Goal: Task Accomplishment & Management: Complete application form

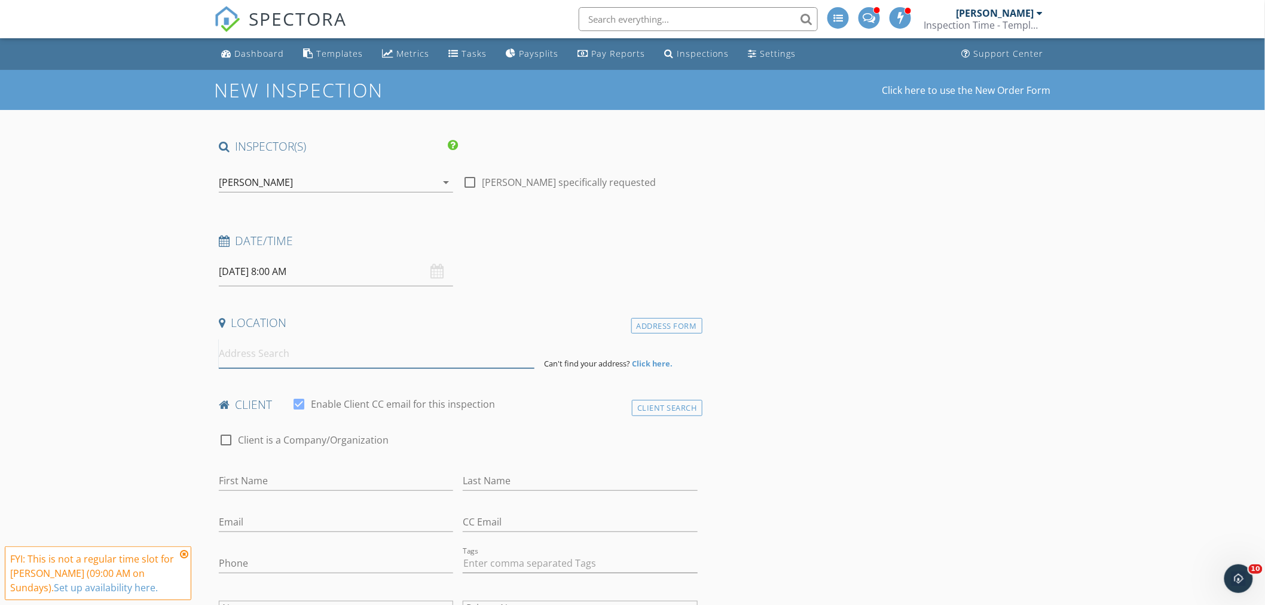
click at [324, 353] on input at bounding box center [377, 353] width 316 height 29
click at [182, 550] on icon at bounding box center [184, 554] width 8 height 10
click at [245, 354] on input at bounding box center [377, 353] width 316 height 29
click at [249, 350] on input at bounding box center [377, 353] width 316 height 29
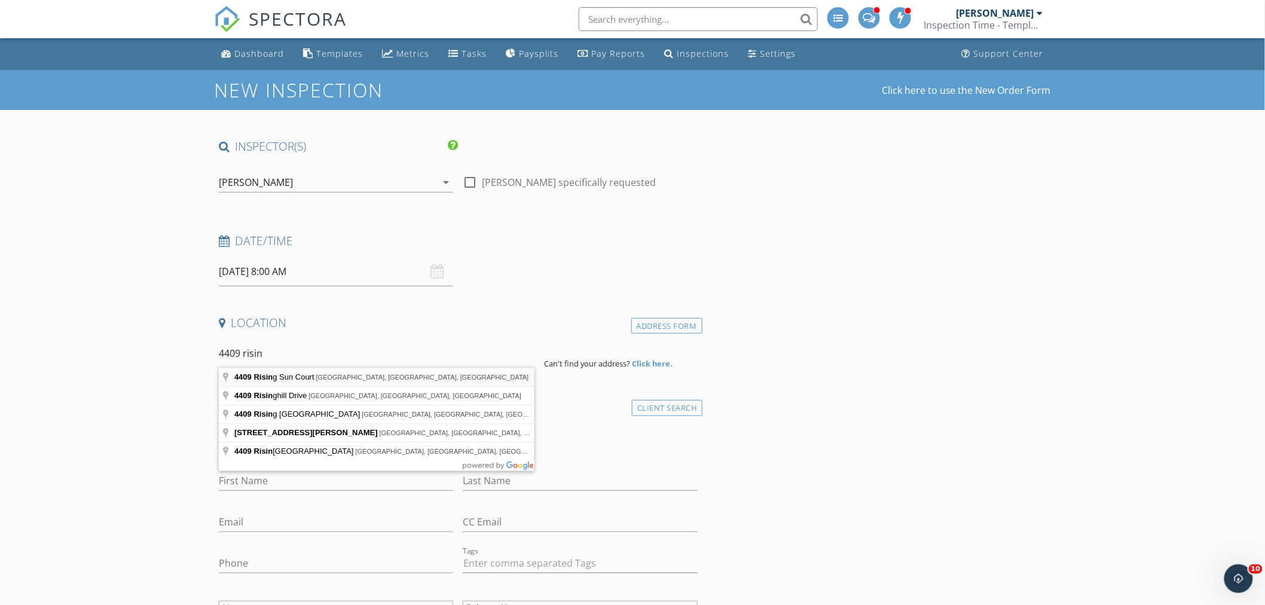
type input "4409 Rising Sun Court, Arlington, TX, USA"
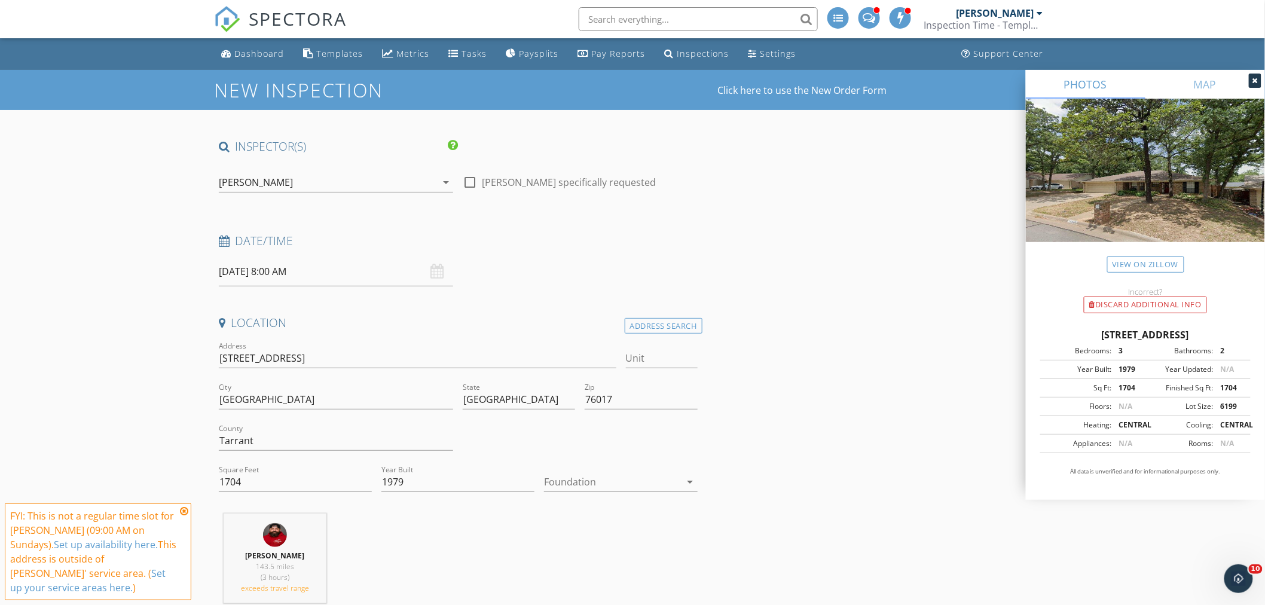
scroll to position [199, 0]
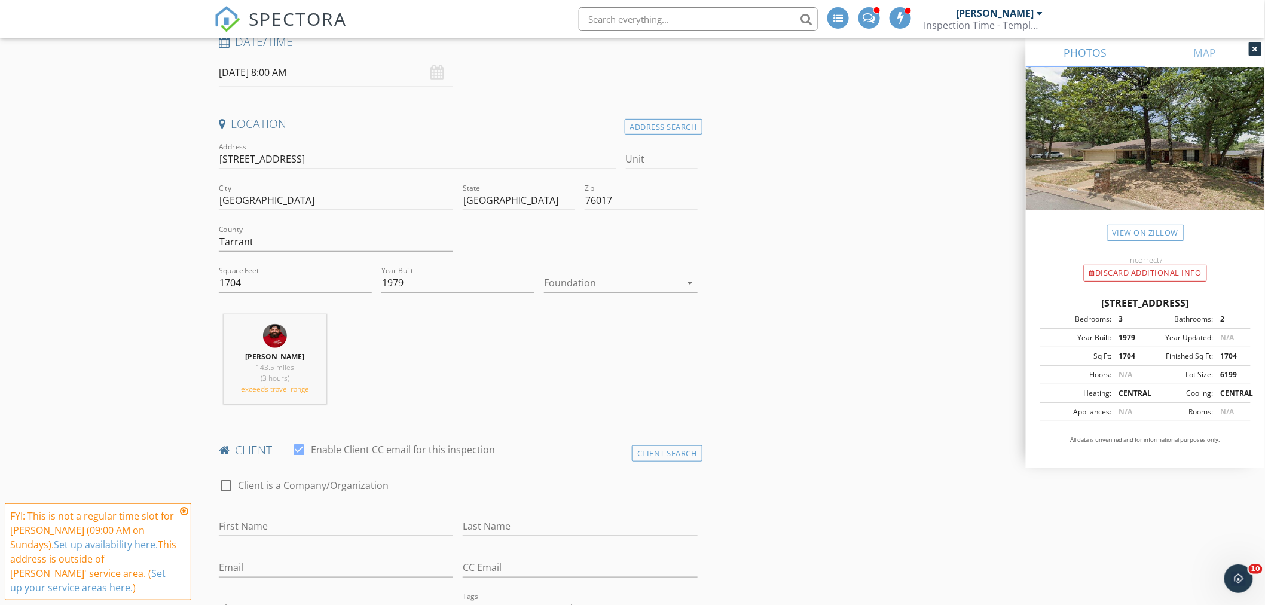
click at [602, 277] on div at bounding box center [612, 282] width 136 height 19
drag, startPoint x: 583, startPoint y: 338, endPoint x: 559, endPoint y: 332, distance: 25.2
click at [583, 337] on div "Slab" at bounding box center [621, 343] width 134 height 14
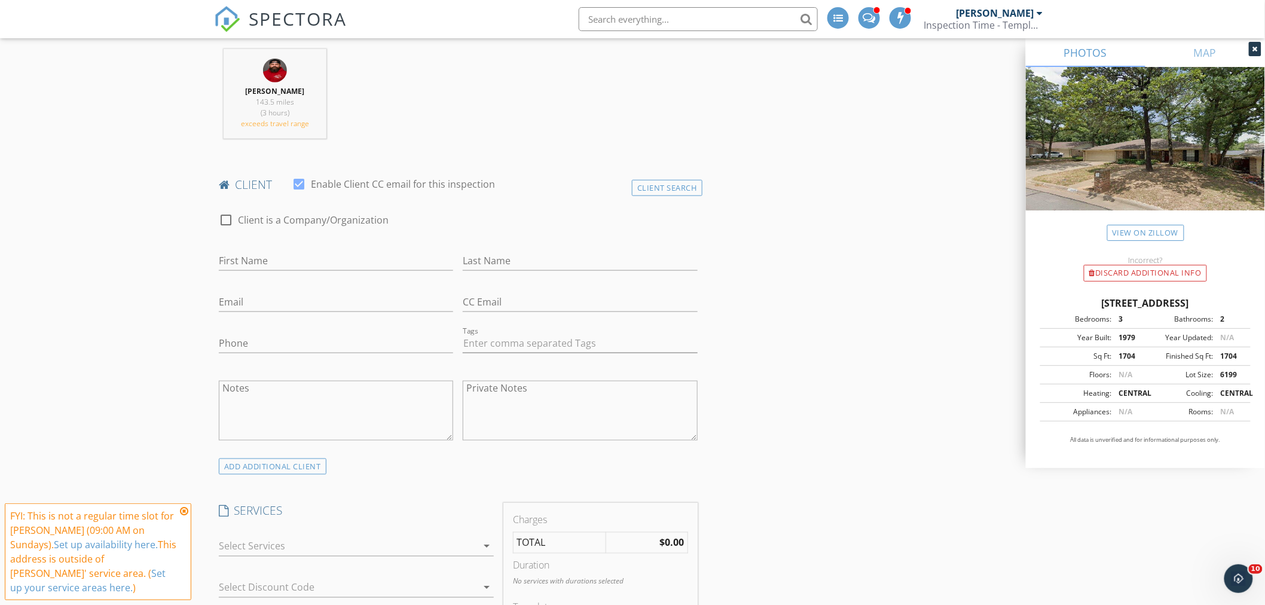
scroll to position [664, 0]
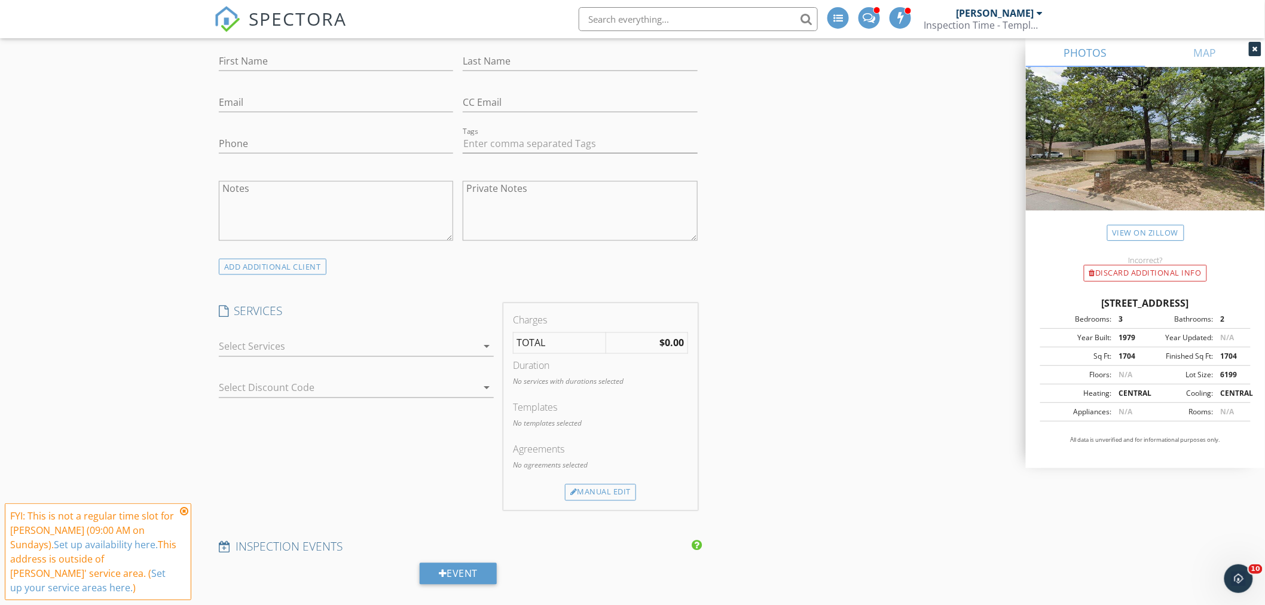
drag, startPoint x: 260, startPoint y: 342, endPoint x: 236, endPoint y: 345, distance: 24.2
click at [258, 341] on div at bounding box center [348, 346] width 258 height 19
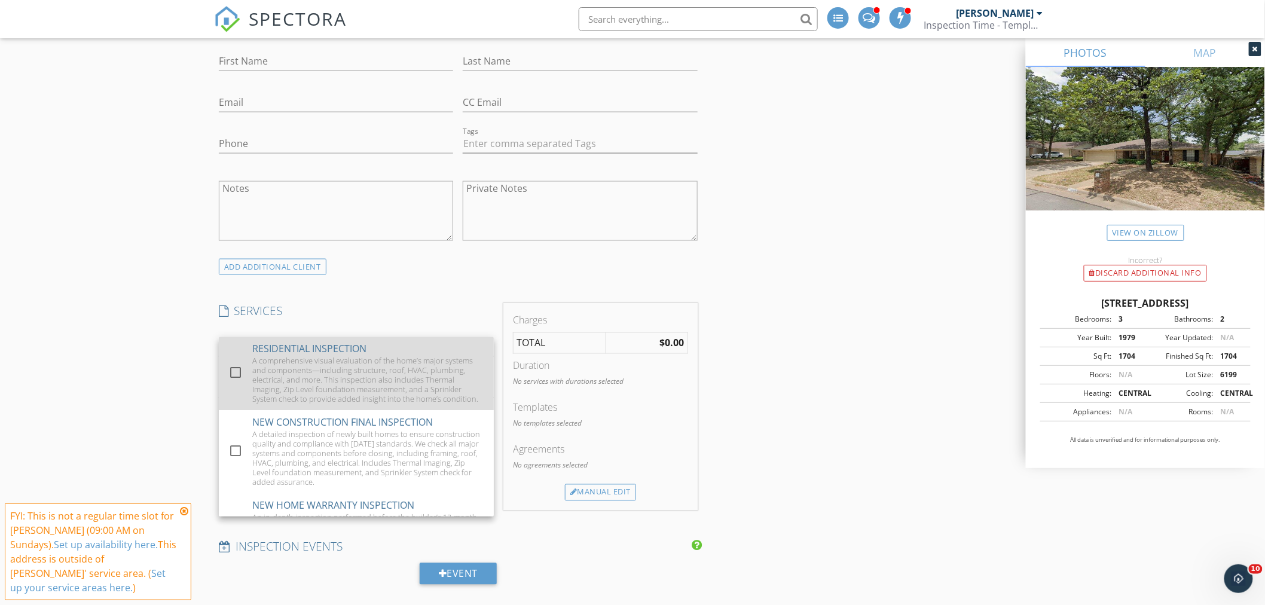
click at [232, 370] on div at bounding box center [235, 373] width 20 height 20
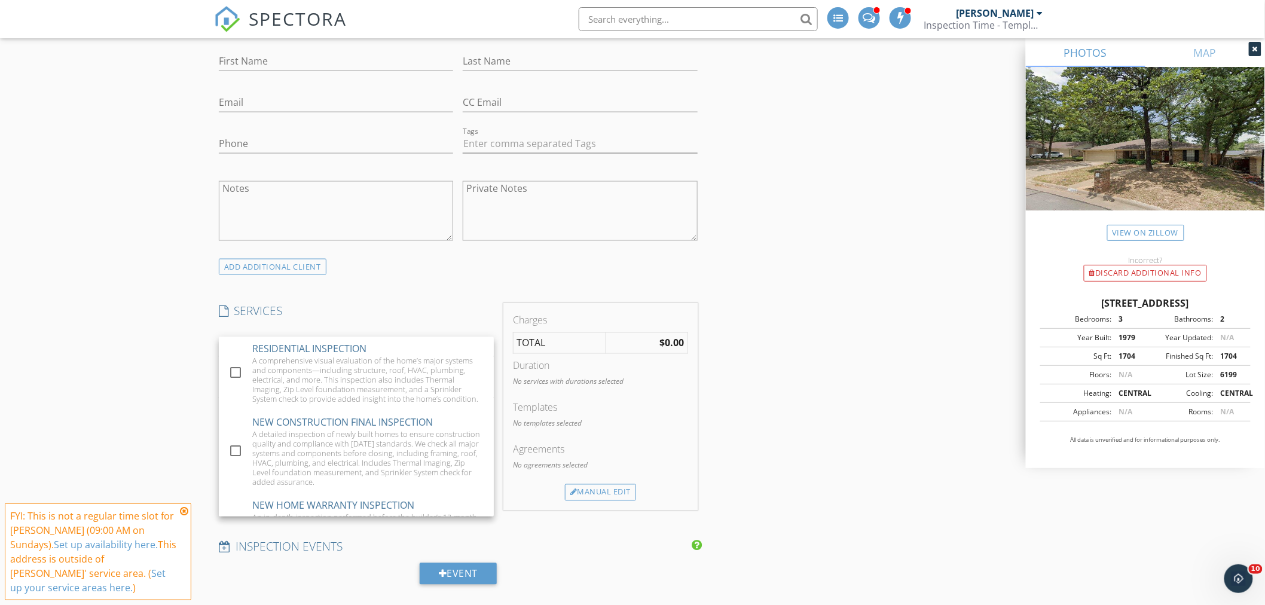
checkbox input "true"
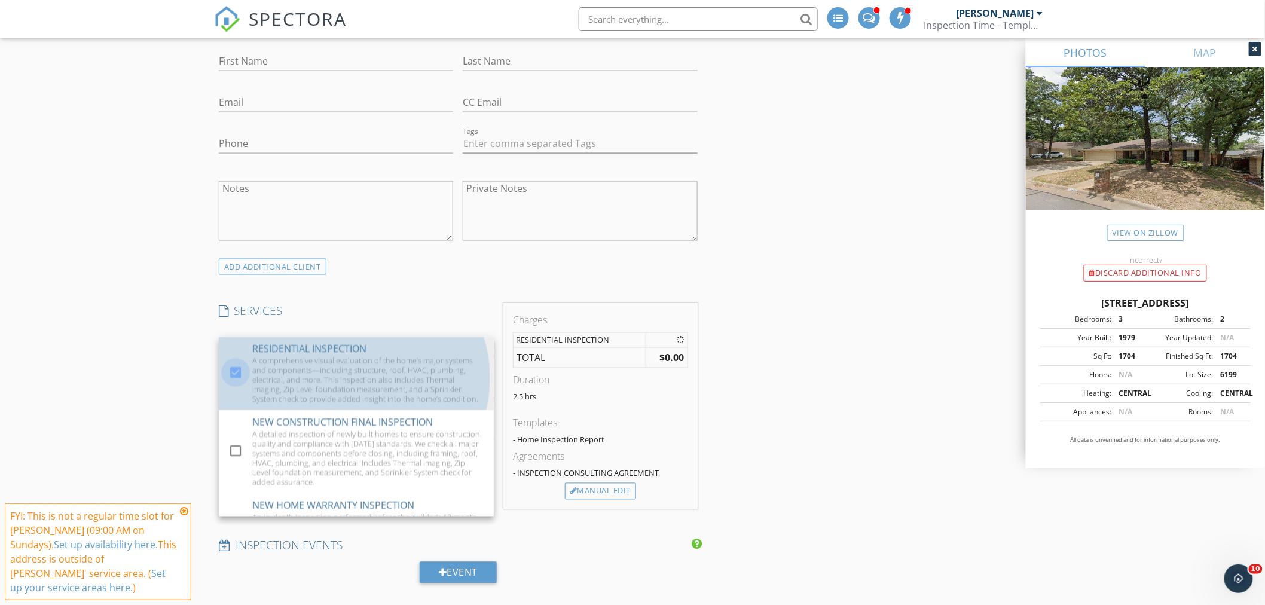
click at [163, 299] on div "New Inspection Click here to use the New Order Form INSPECTOR(S) check_box Aaro…" at bounding box center [632, 577] width 1265 height 2343
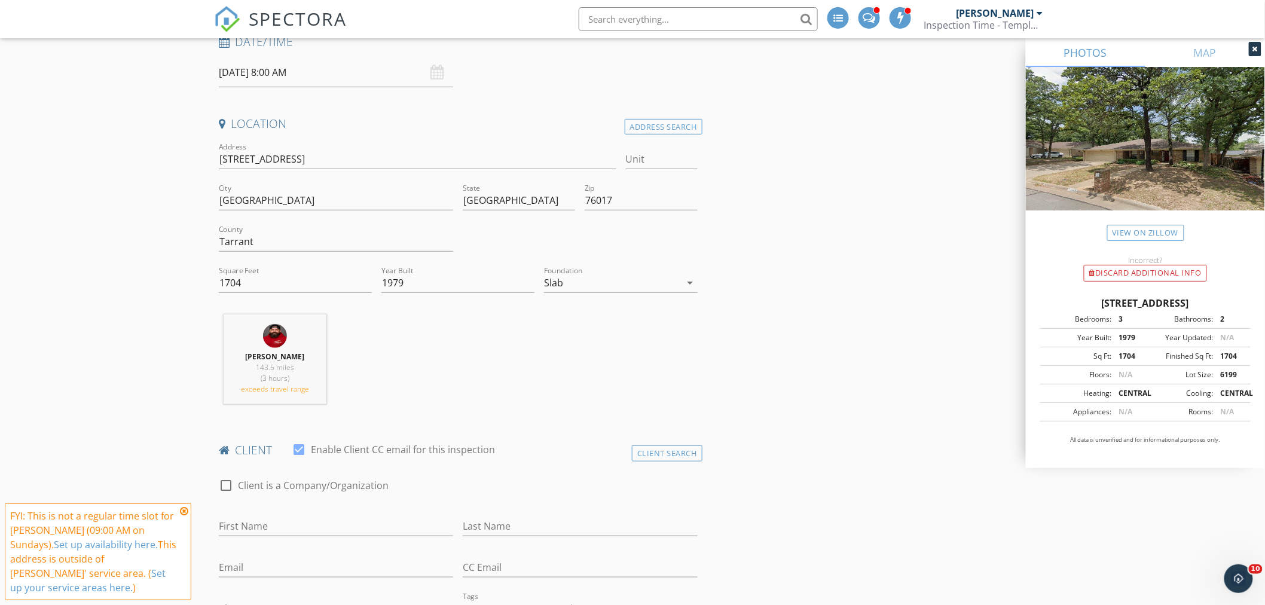
scroll to position [0, 0]
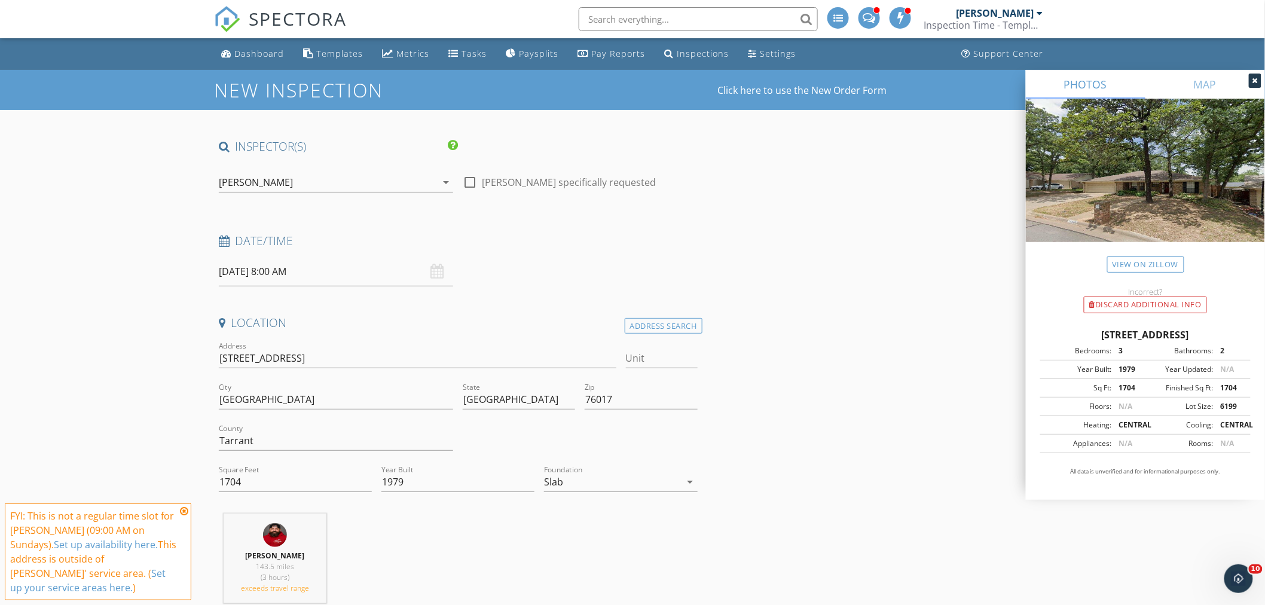
drag, startPoint x: 183, startPoint y: 510, endPoint x: 183, endPoint y: 501, distance: 9.6
click at [183, 510] on icon at bounding box center [184, 511] width 8 height 10
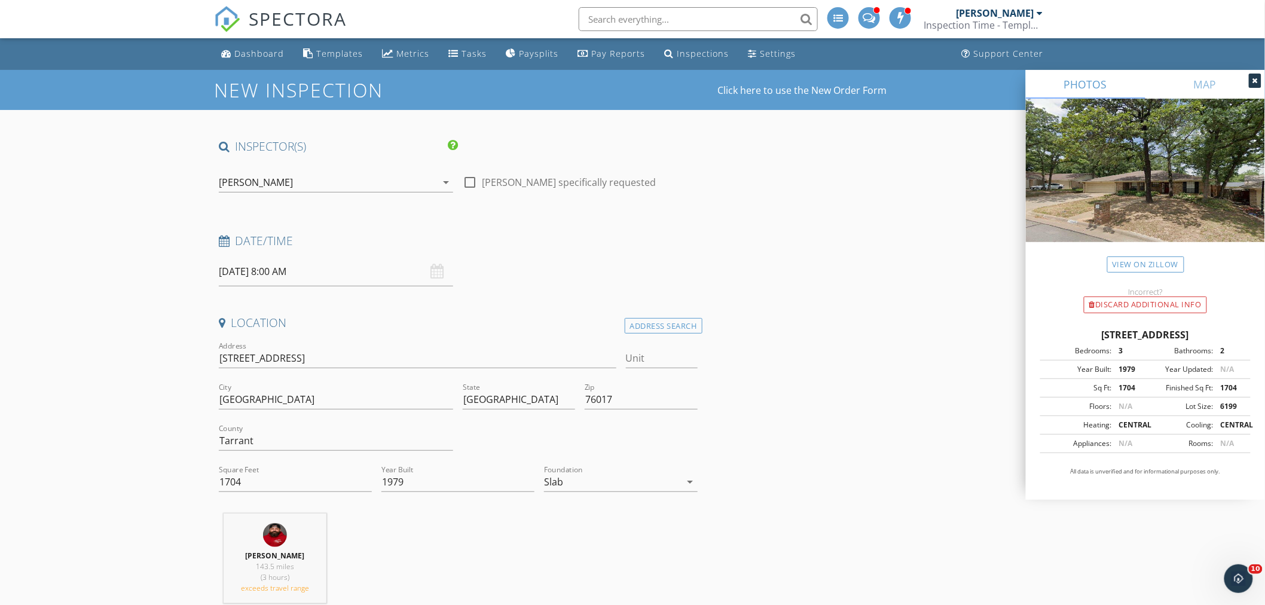
click at [277, 178] on div "[PERSON_NAME]" at bounding box center [328, 182] width 218 height 19
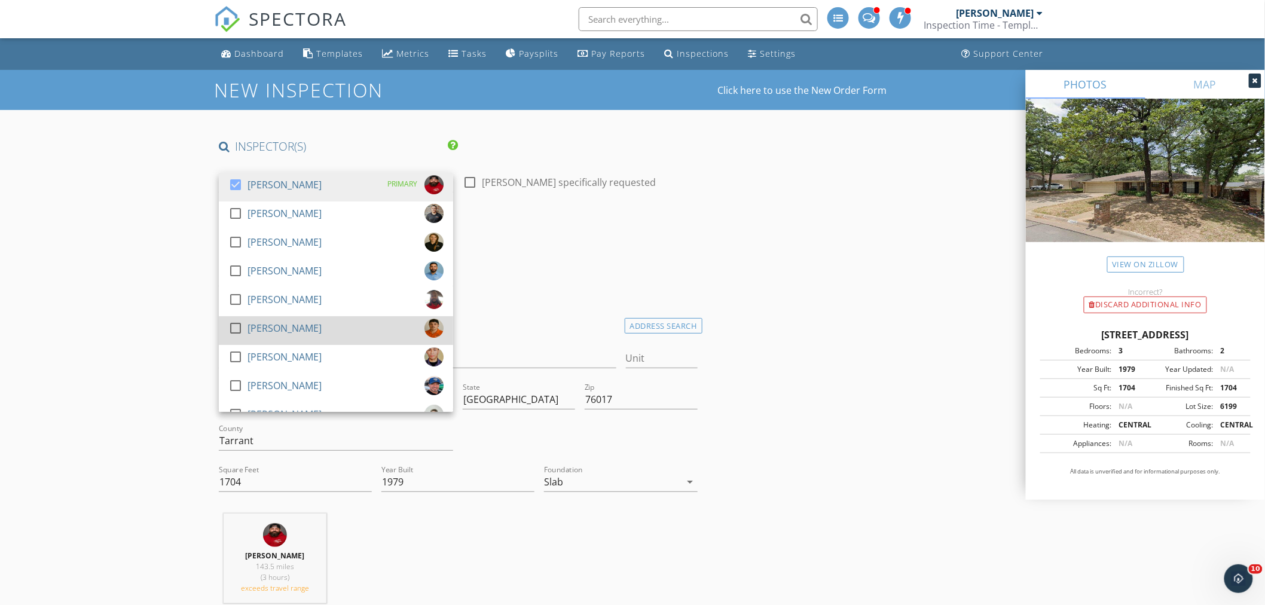
click at [234, 323] on div at bounding box center [235, 328] width 20 height 20
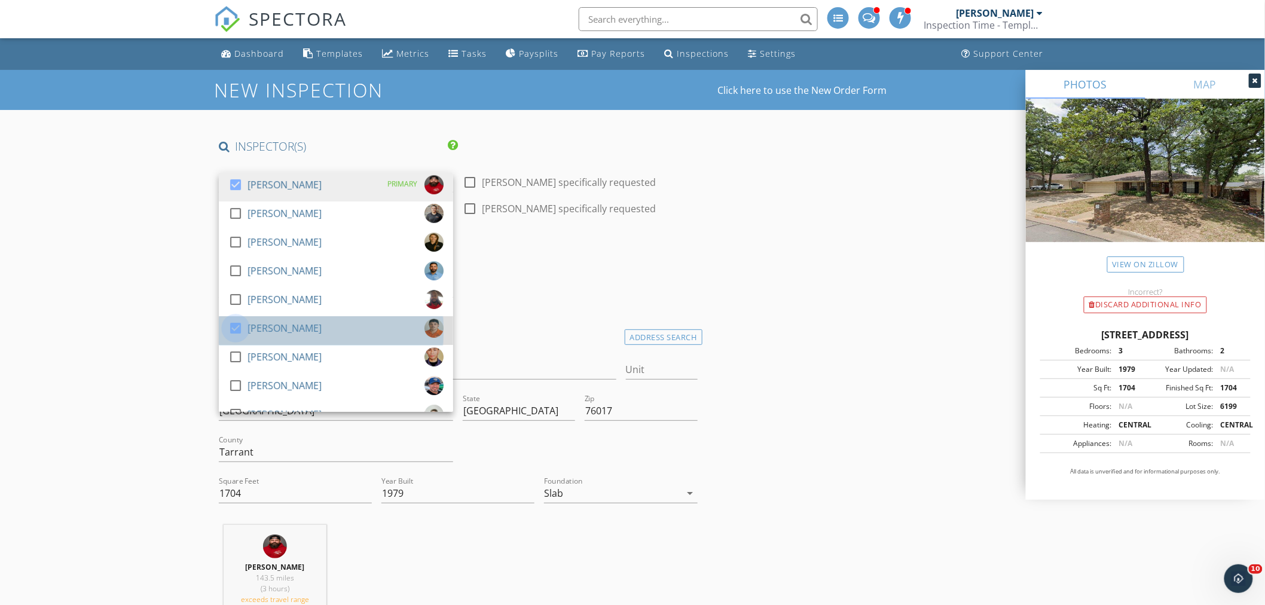
checkbox input "true"
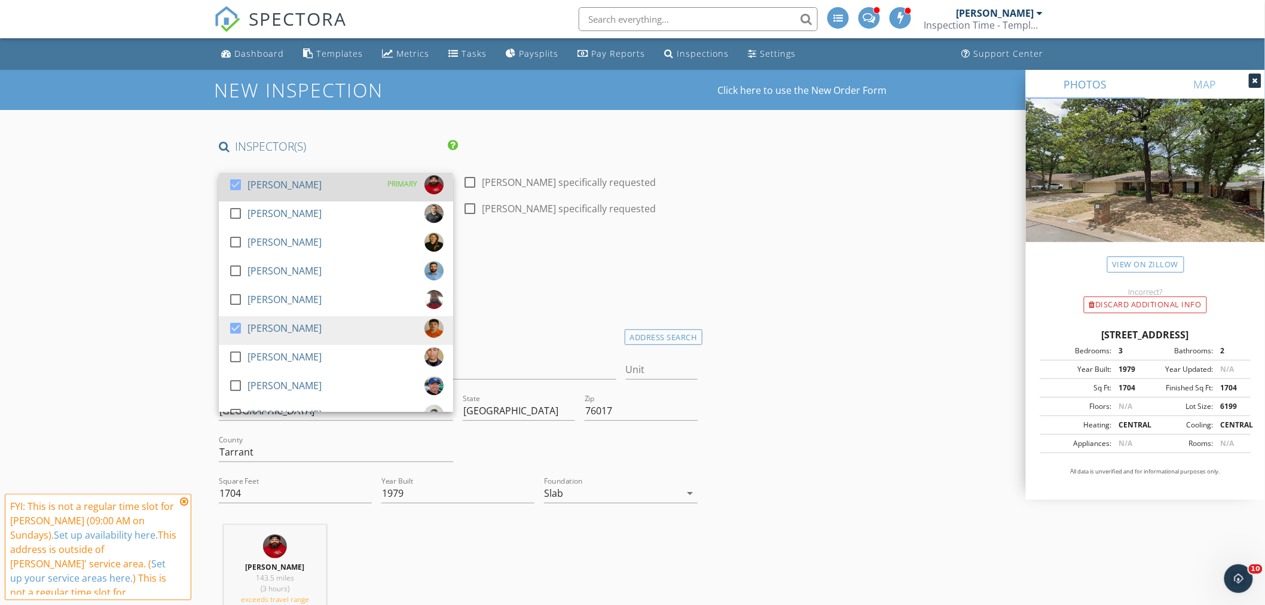
drag, startPoint x: 236, startPoint y: 187, endPoint x: 235, endPoint y: 180, distance: 7.3
click at [235, 184] on div at bounding box center [235, 185] width 20 height 20
checkbox input "false"
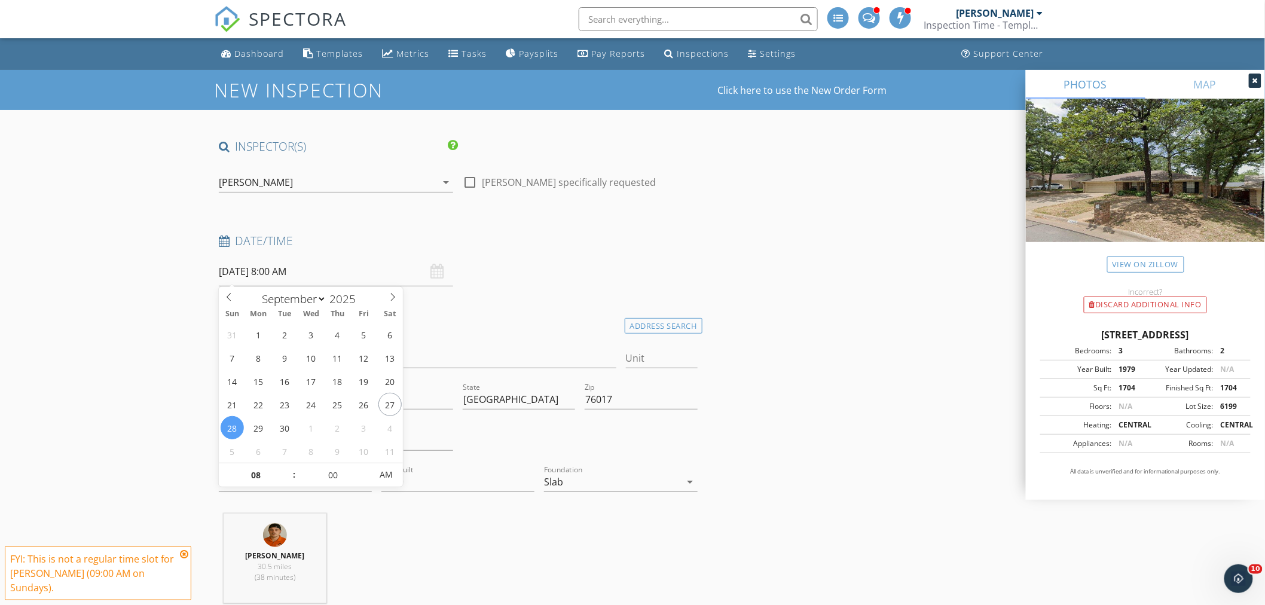
click at [299, 267] on input "09/28/2025 8:00 AM" at bounding box center [336, 271] width 234 height 29
click at [262, 470] on input "08" at bounding box center [256, 475] width 74 height 24
type input "09"
type input "09/28/2025 9:00 PM"
drag, startPoint x: 392, startPoint y: 471, endPoint x: 386, endPoint y: 467, distance: 7.8
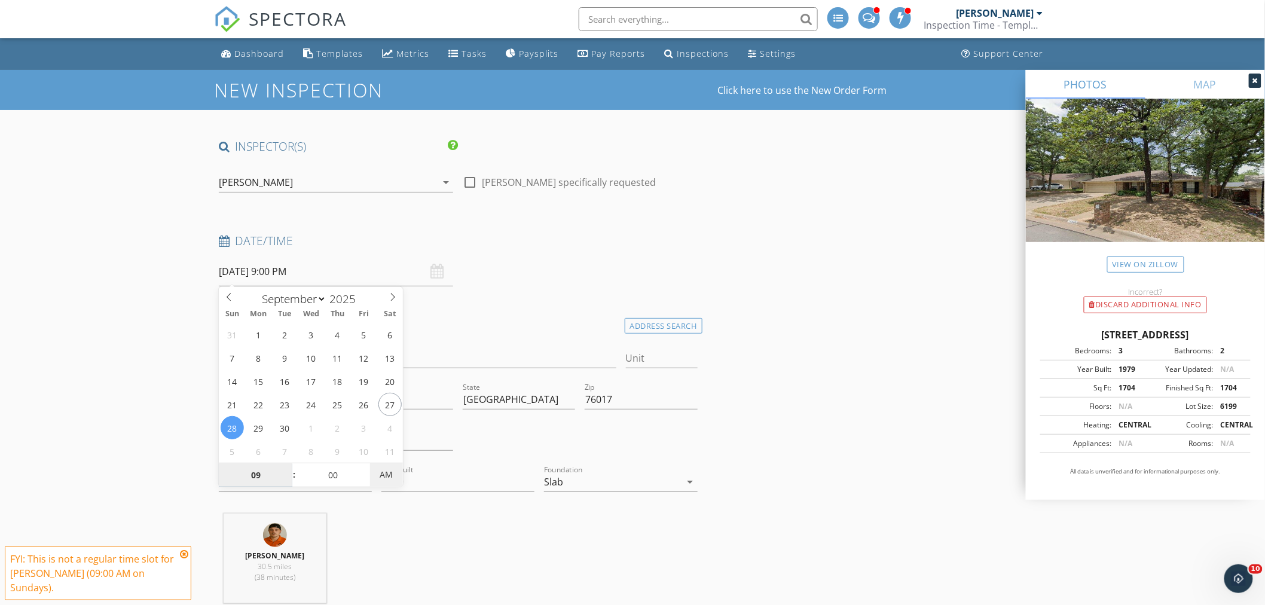
click at [392, 471] on span "AM" at bounding box center [386, 475] width 33 height 24
select select "9"
type input "[DATE] 9:00 PM"
drag, startPoint x: 389, startPoint y: 423, endPoint x: 302, endPoint y: 386, distance: 94.8
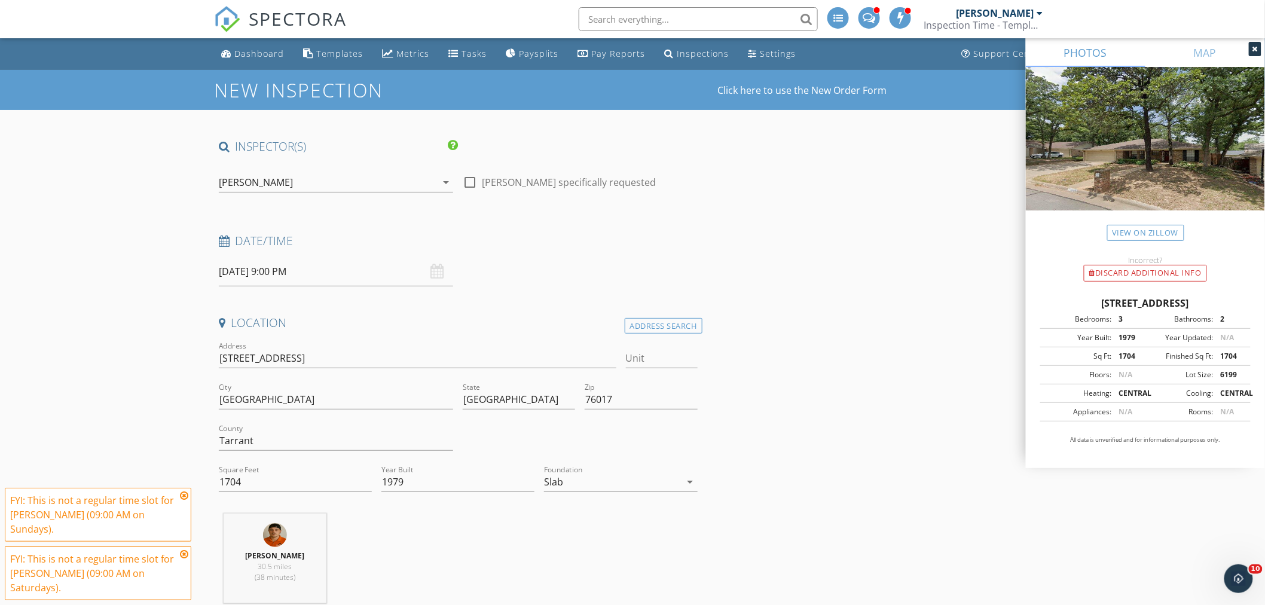
scroll to position [199, 0]
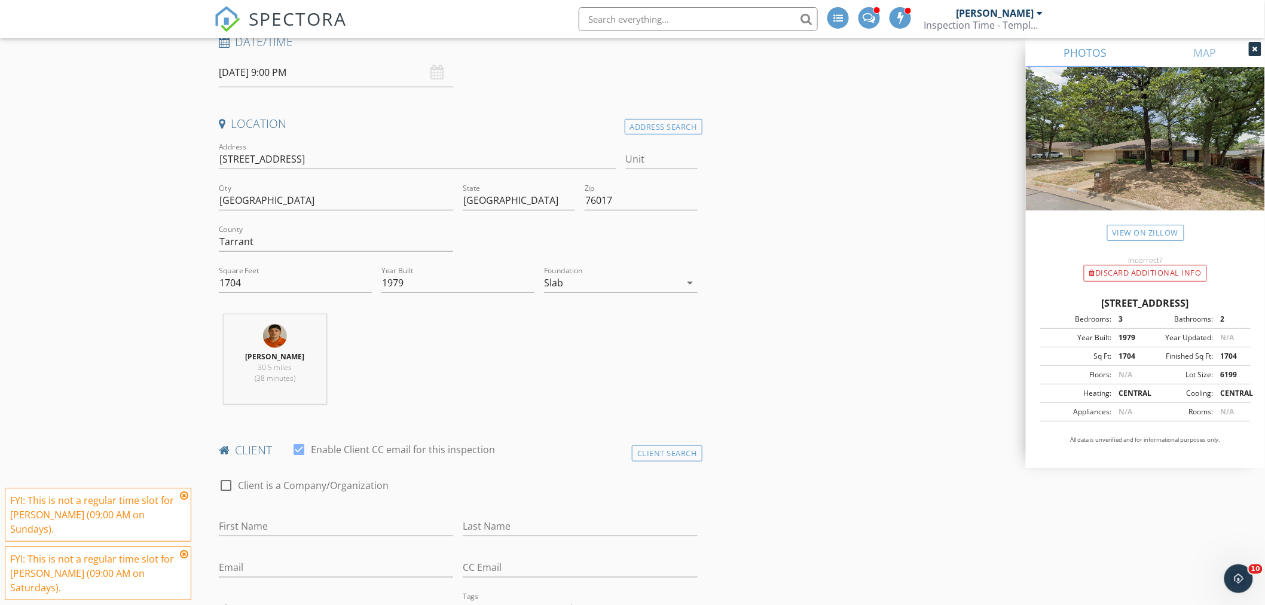
click at [183, 496] on icon at bounding box center [184, 496] width 8 height 10
click at [187, 548] on div "FYI: This is not a regular time slot for Titus Livingston (09:00 AM on Saturday…" at bounding box center [98, 573] width 186 height 54
click at [186, 551] on icon at bounding box center [184, 554] width 8 height 10
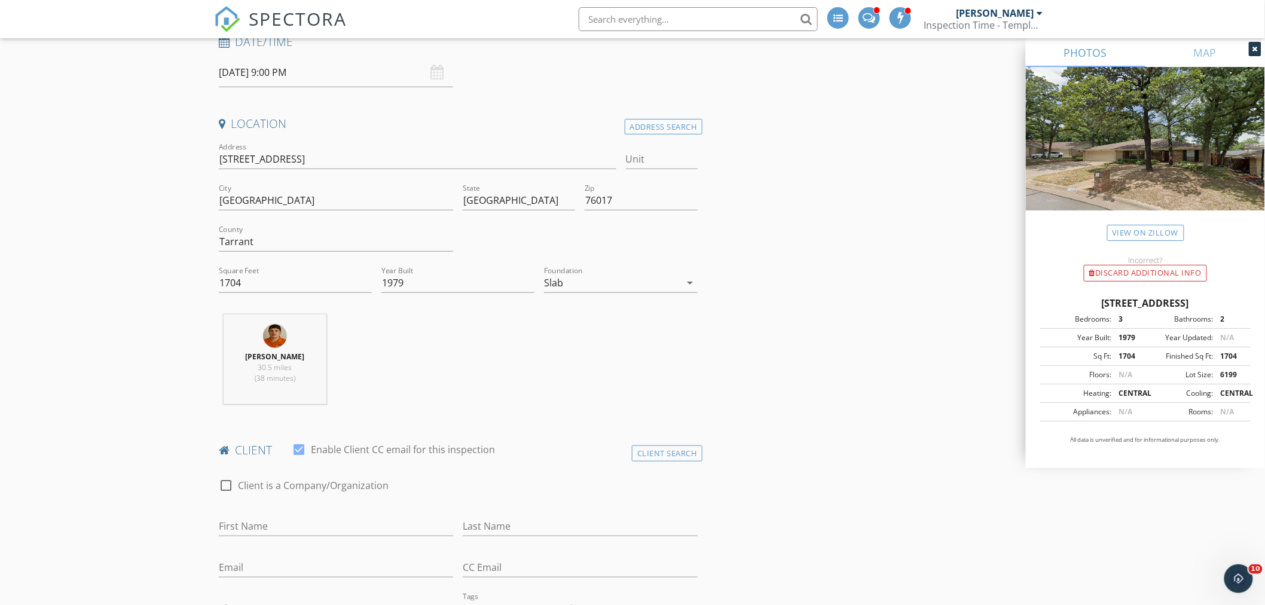
scroll to position [464, 0]
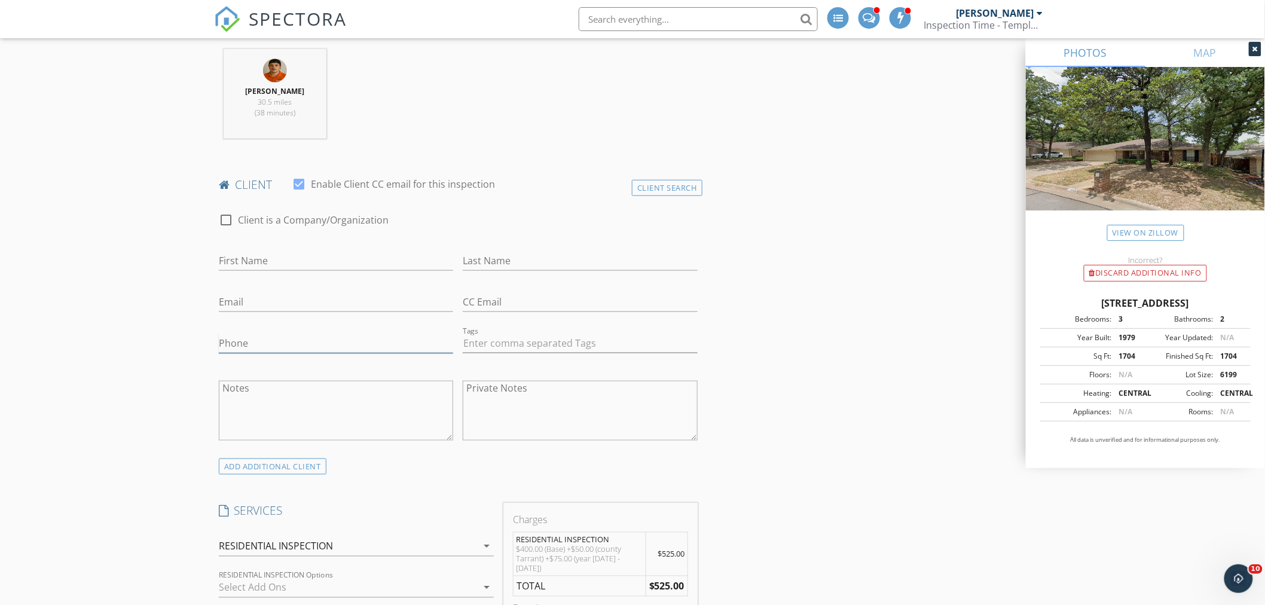
click at [258, 335] on input "Phone" at bounding box center [336, 344] width 234 height 20
type input "[PHONE_NUMBER]"
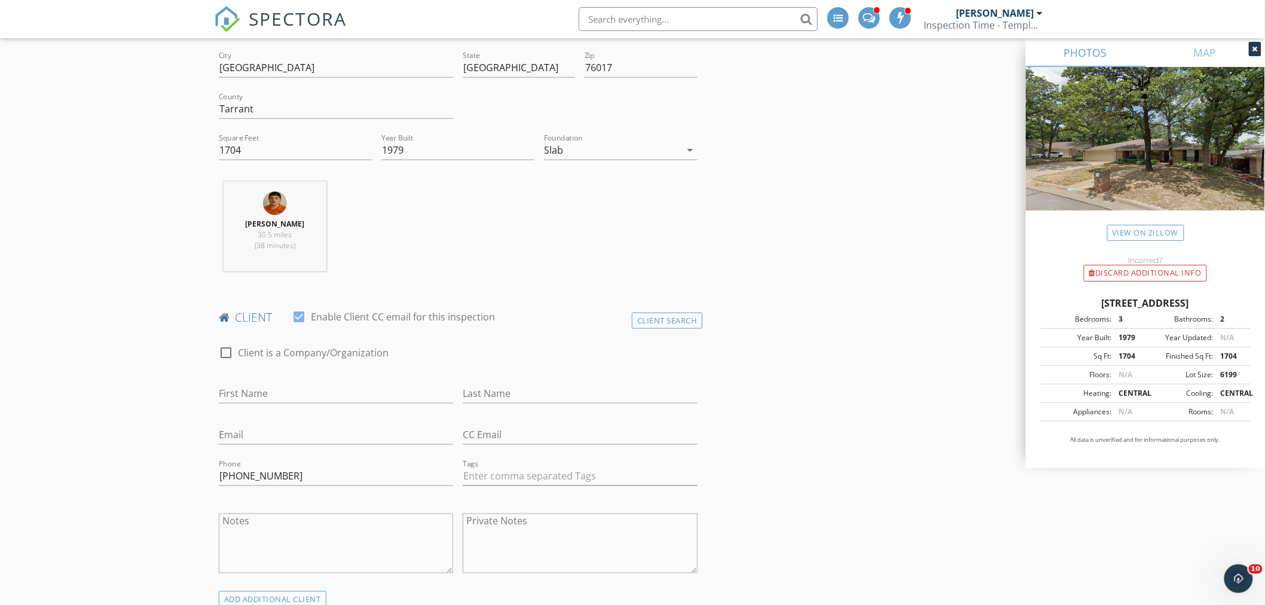
scroll to position [730, 0]
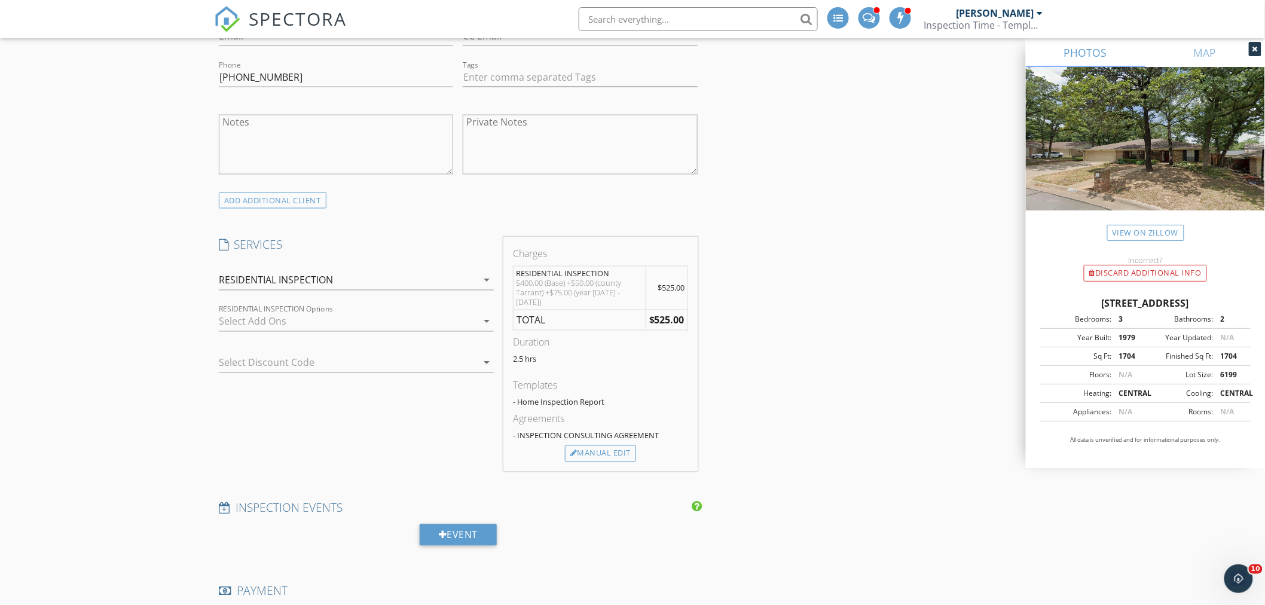
click at [801, 256] on div "INSPECTOR(S) check_box_outline_blank Aaron Davis check_box_outline_blank Kris C…" at bounding box center [632, 545] width 837 height 2274
click at [752, 339] on div "INSPECTOR(S) check_box_outline_blank Aaron Davis check_box_outline_blank Kris C…" at bounding box center [632, 545] width 837 height 2274
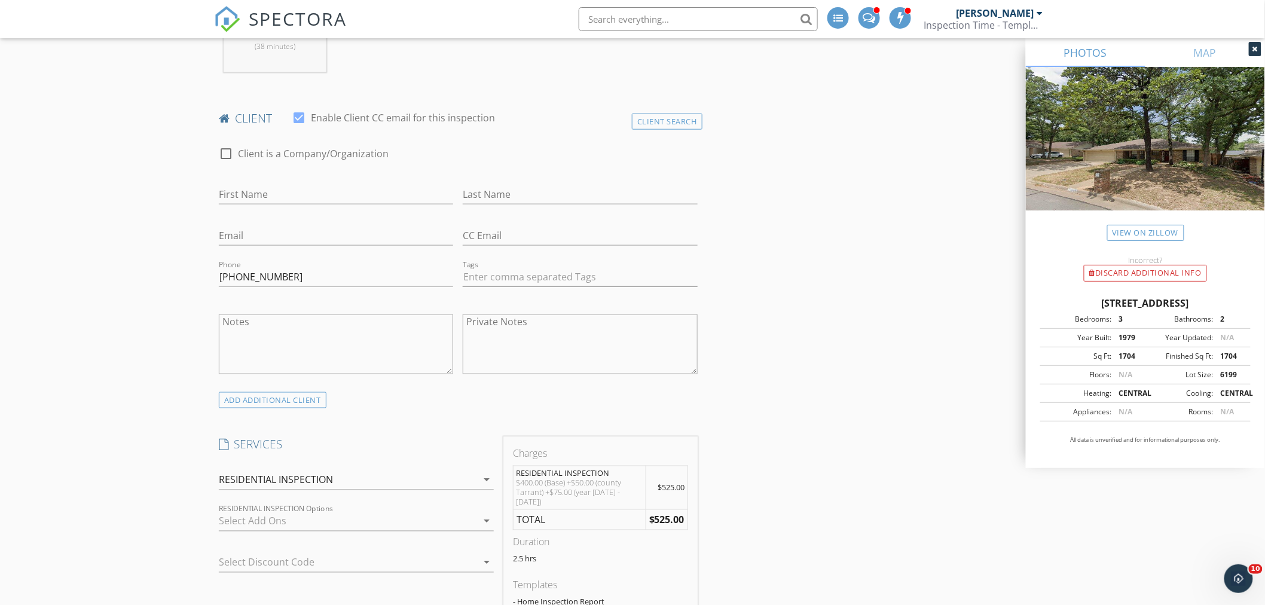
scroll to position [464, 0]
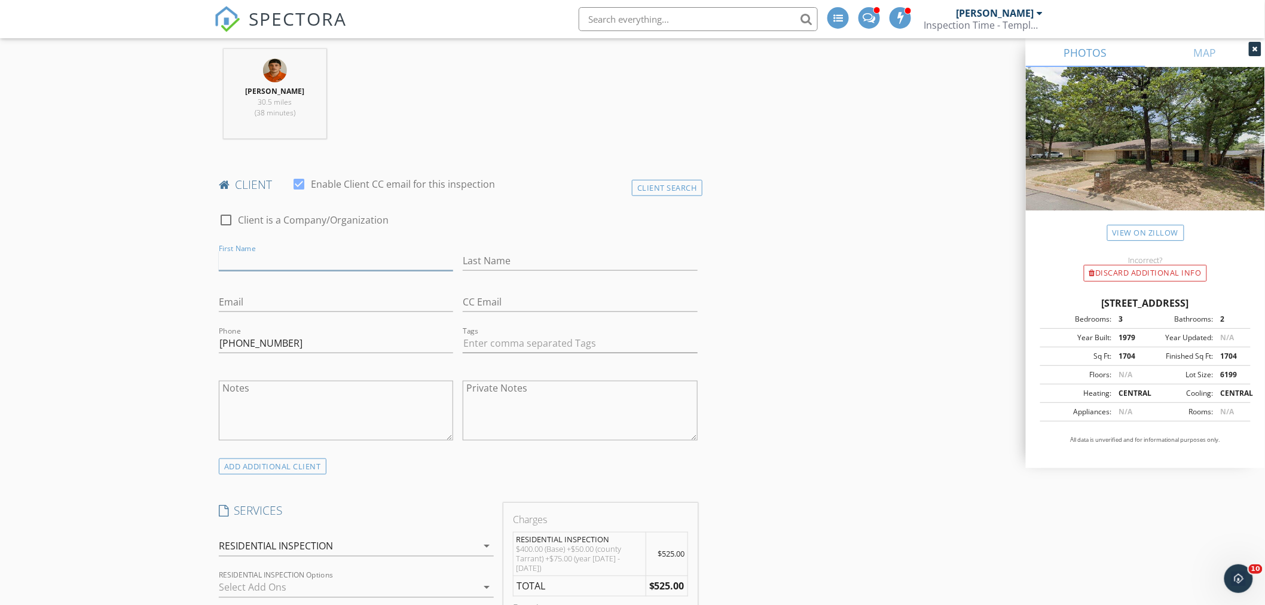
click at [252, 254] on input "First Name" at bounding box center [336, 261] width 234 height 20
click at [262, 260] on input "First Name" at bounding box center [336, 261] width 234 height 20
click at [258, 256] on input "First Name" at bounding box center [336, 261] width 234 height 20
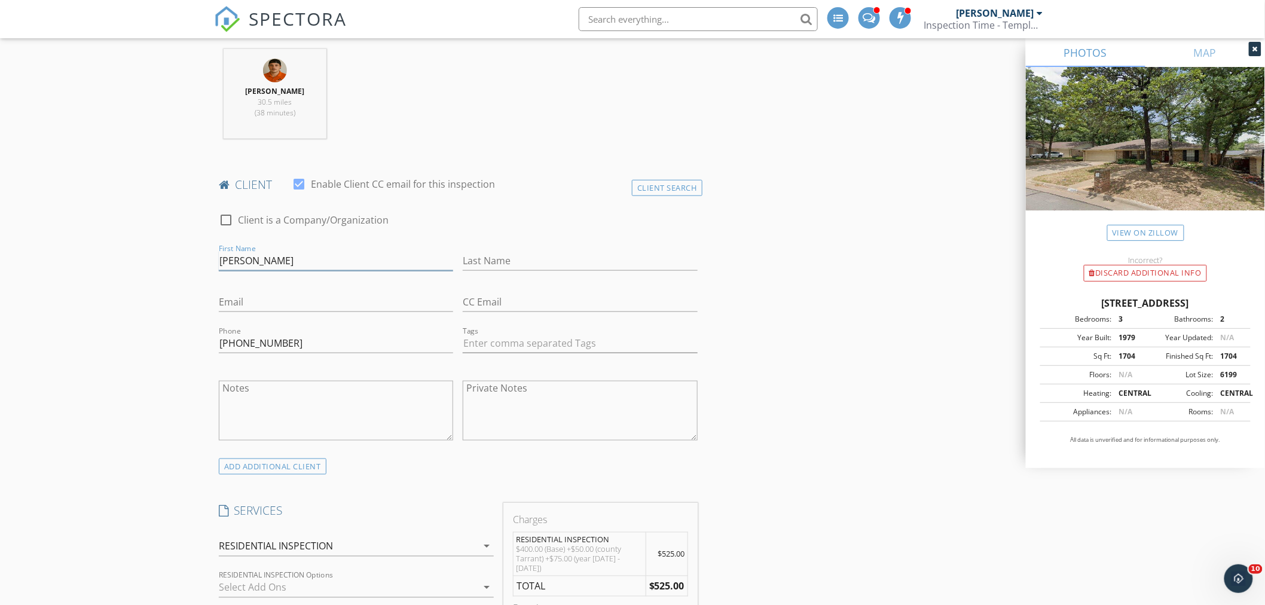
type input "[PERSON_NAME]"
type input "Jaco"
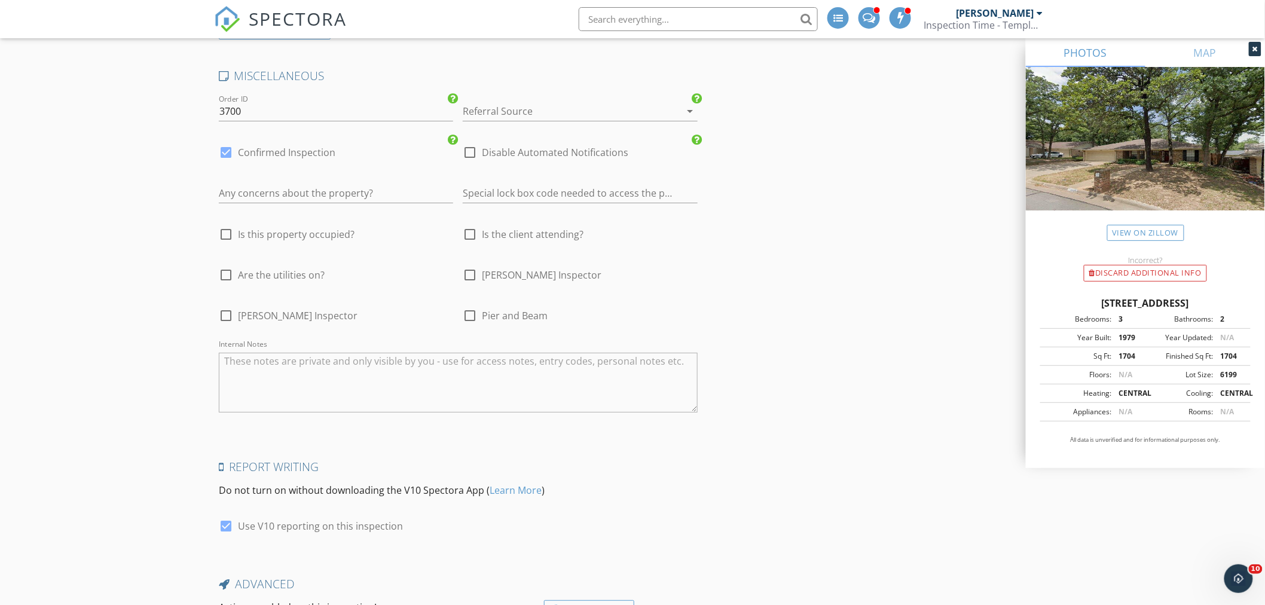
scroll to position [1821, 0]
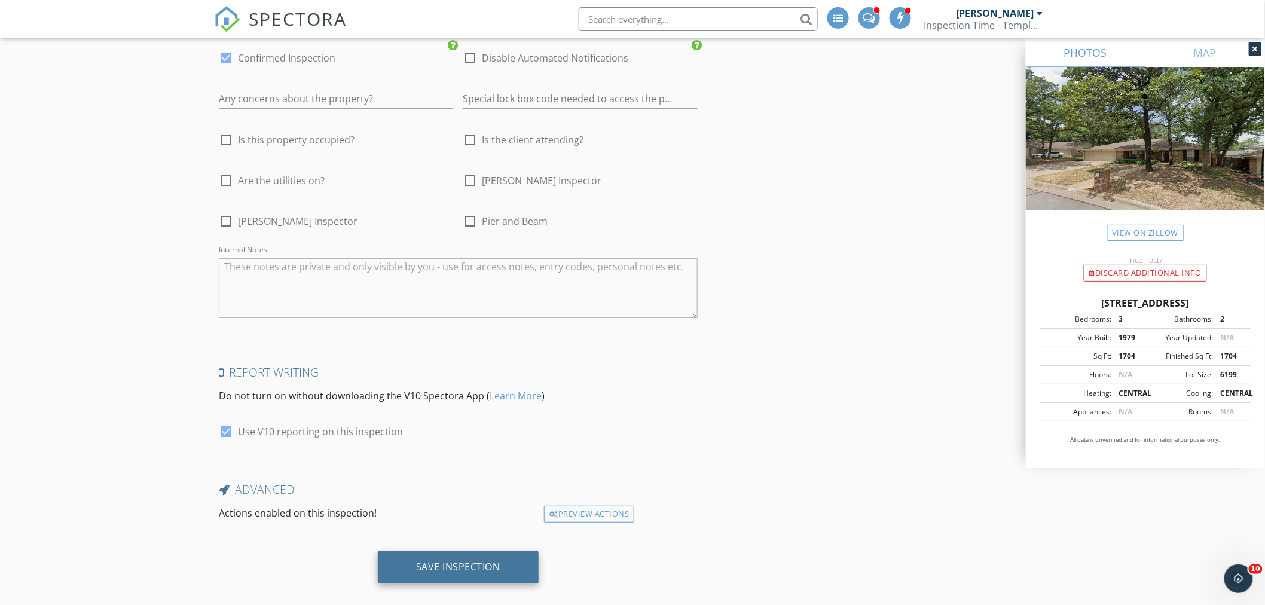
type input "[EMAIL_ADDRESS][DOMAIN_NAME]"
click at [453, 561] on div "Save Inspection" at bounding box center [458, 567] width 84 height 12
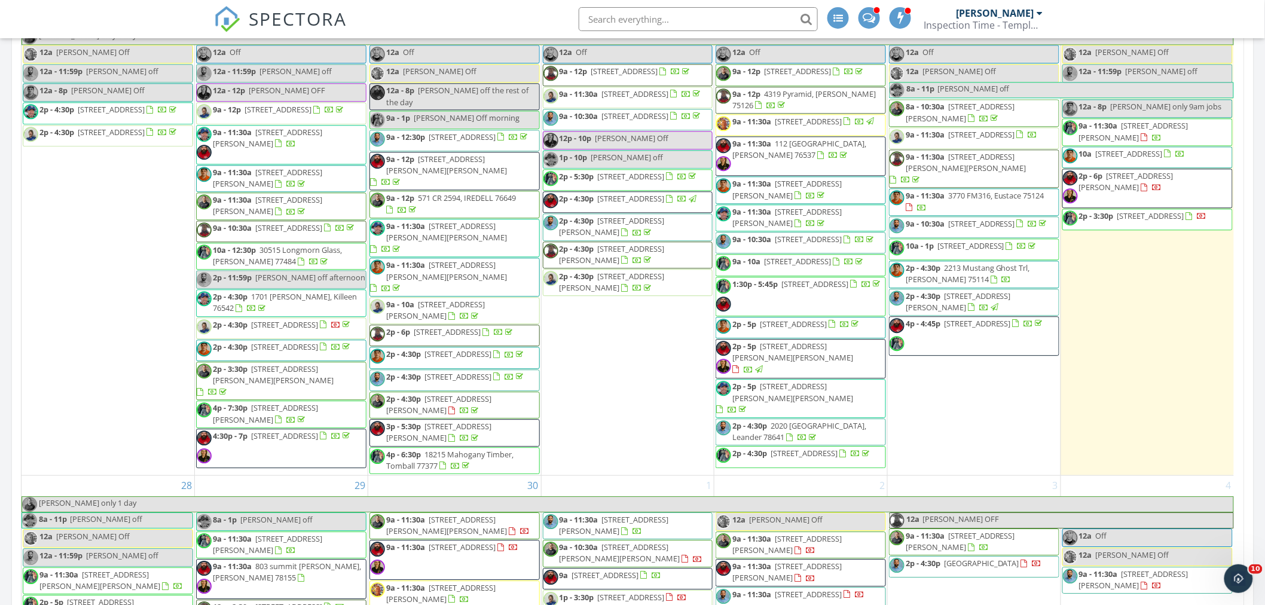
scroll to position [2324, 0]
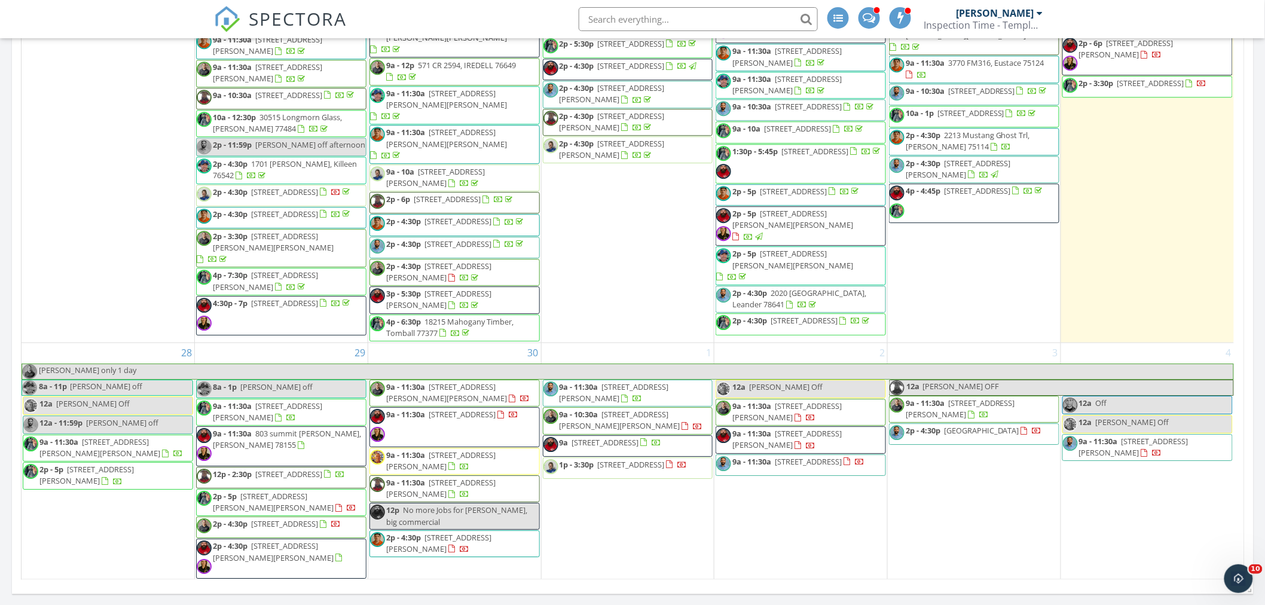
scroll to position [2457, 0]
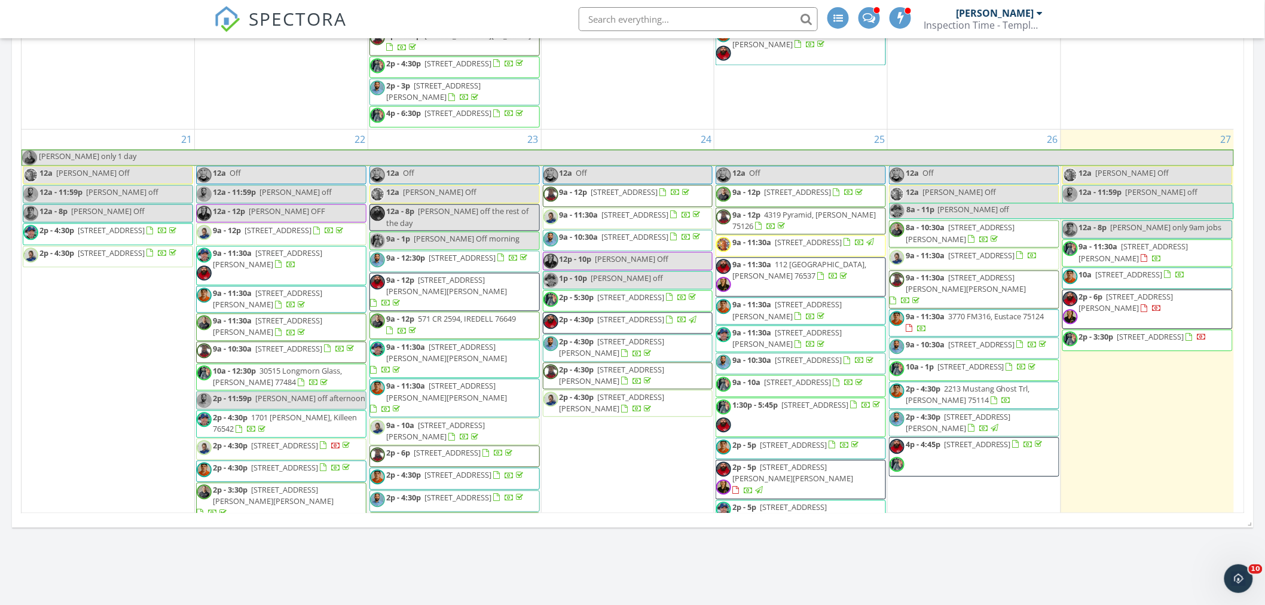
scroll to position [418, 0]
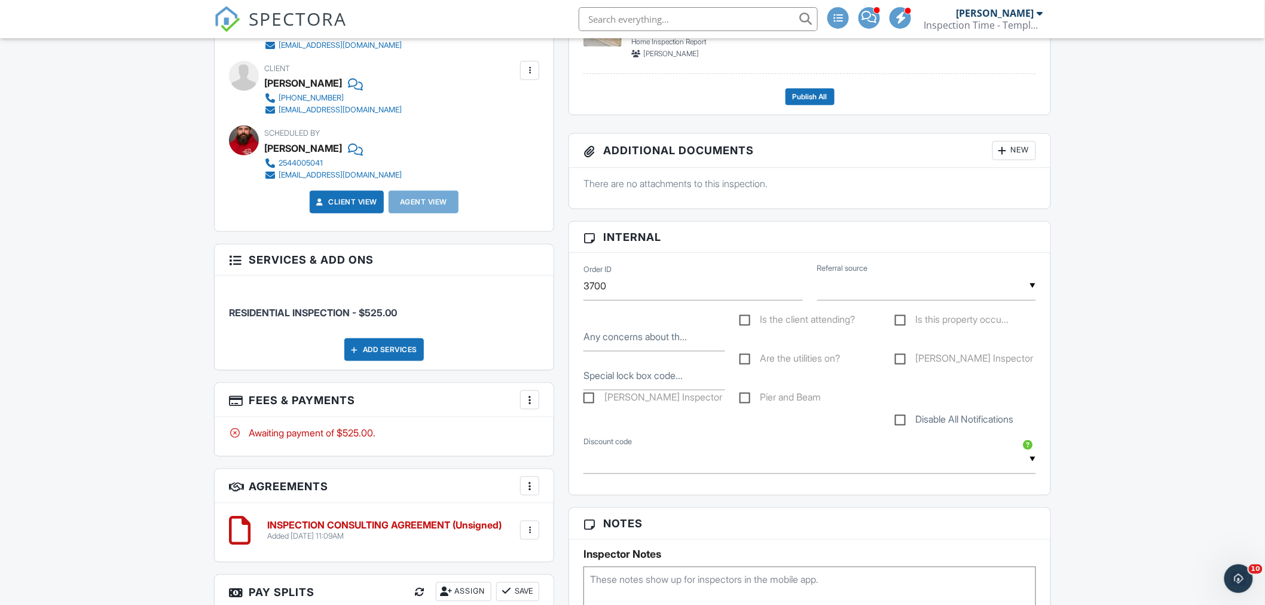
scroll to position [664, 0]
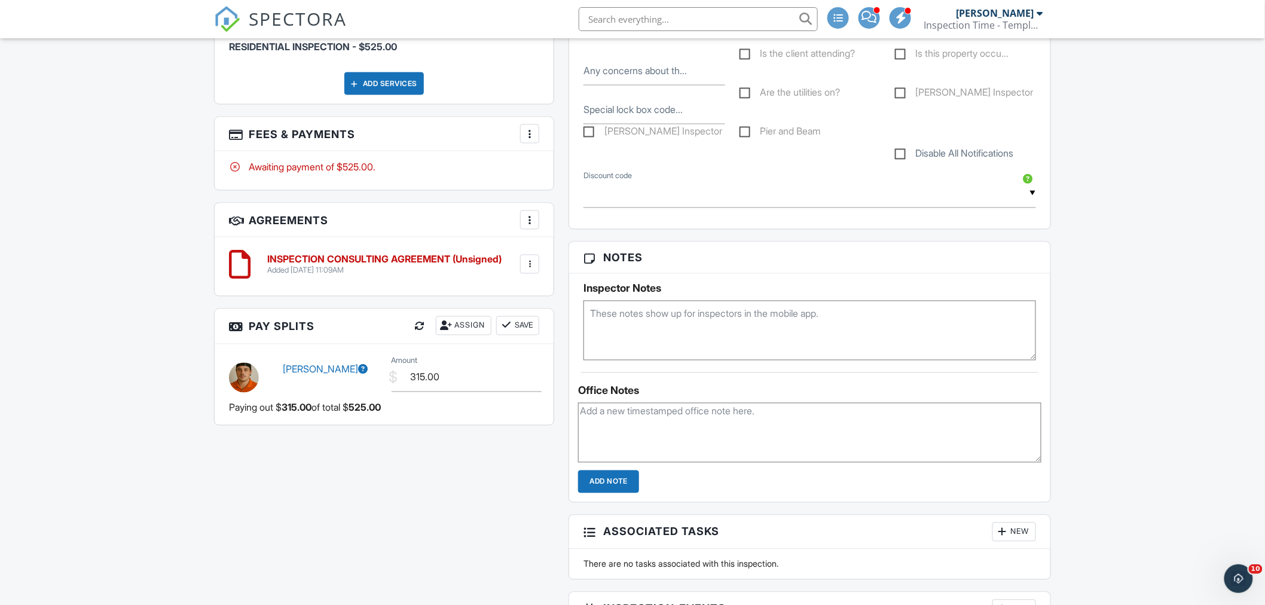
drag, startPoint x: 663, startPoint y: 318, endPoint x: 665, endPoint y: 312, distance: 6.2
click at [664, 319] on textarea at bounding box center [809, 331] width 452 height 60
type textarea "working with seller directly"
click at [655, 442] on textarea at bounding box center [809, 433] width 463 height 60
click at [131, 228] on div "Dashboard Templates Metrics Tasks Paysplits Pay Reports Inspections Settings Su…" at bounding box center [632, 227] width 1265 height 1706
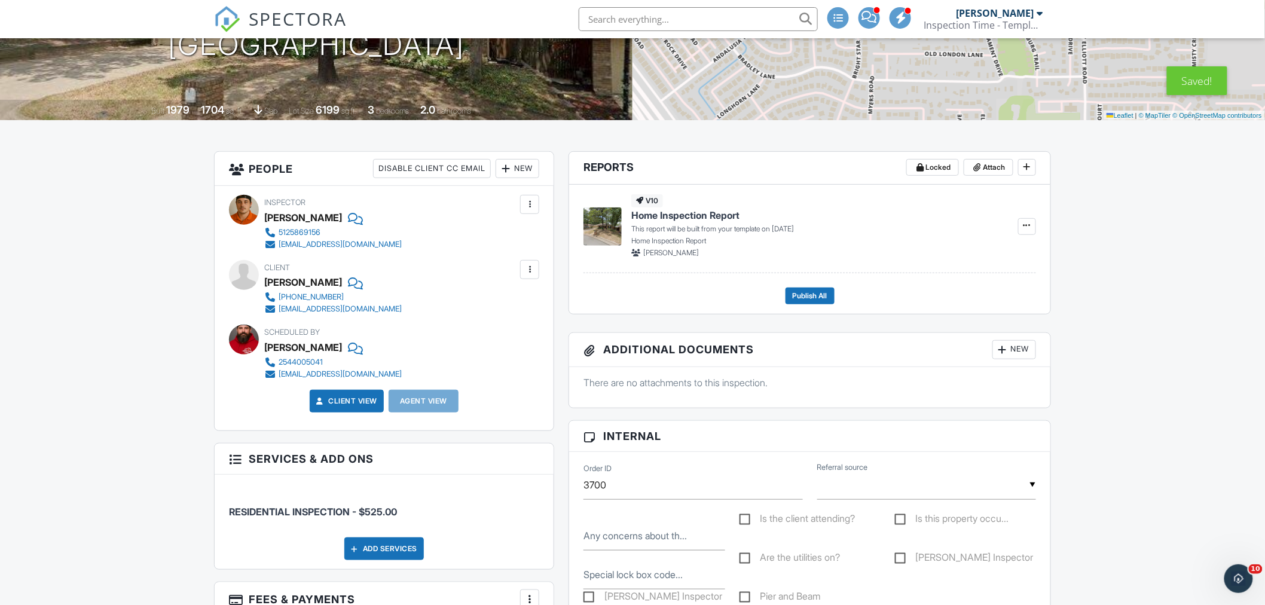
scroll to position [0, 0]
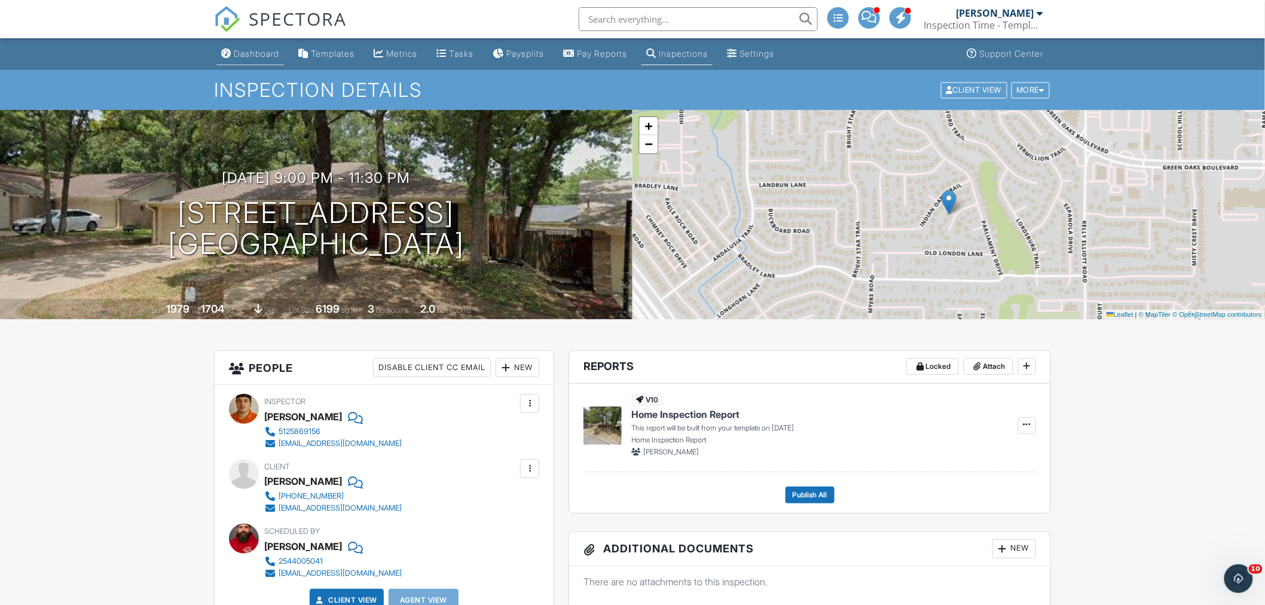
click at [263, 49] on div "Dashboard" at bounding box center [256, 53] width 45 height 10
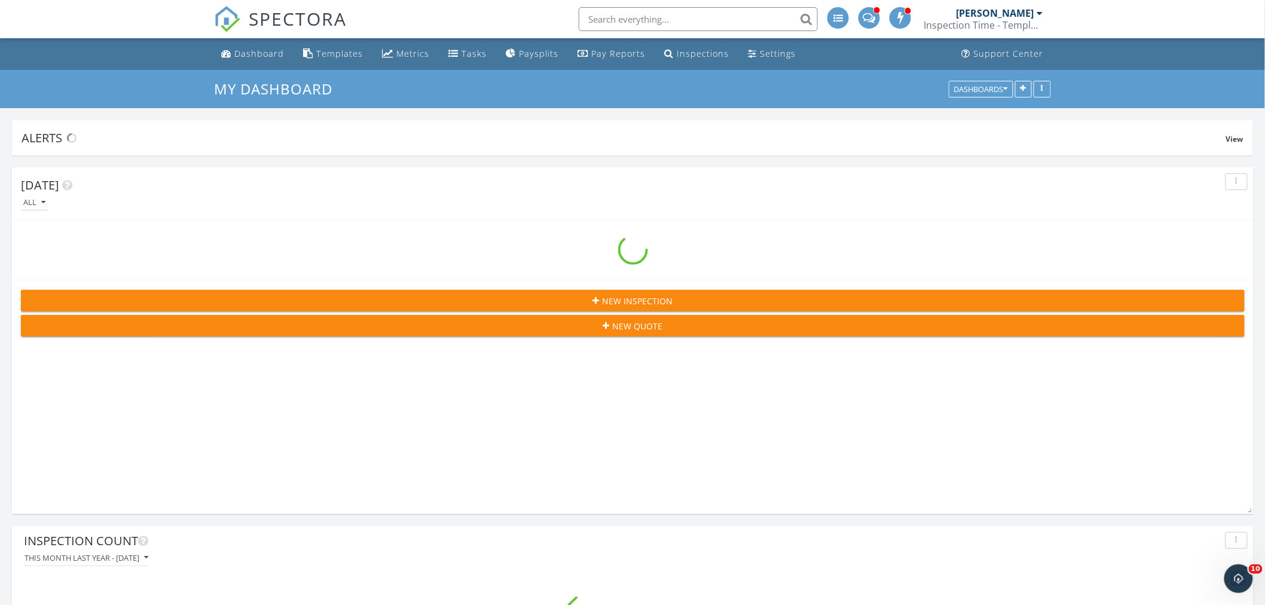
scroll to position [6488, 1286]
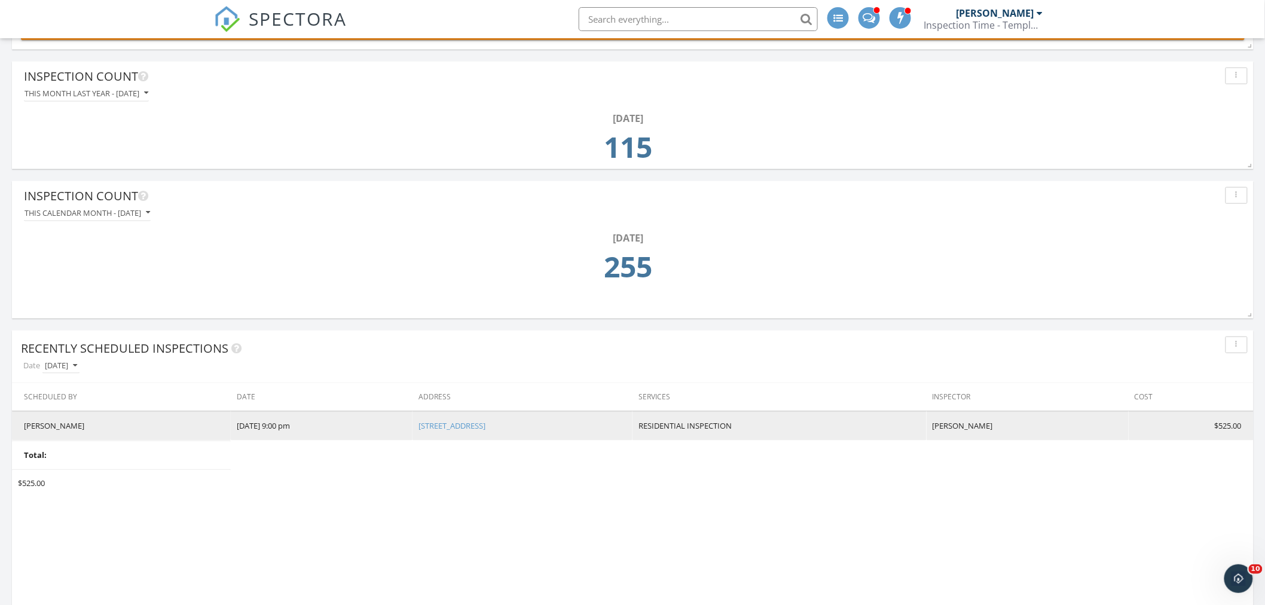
scroll to position [598, 0]
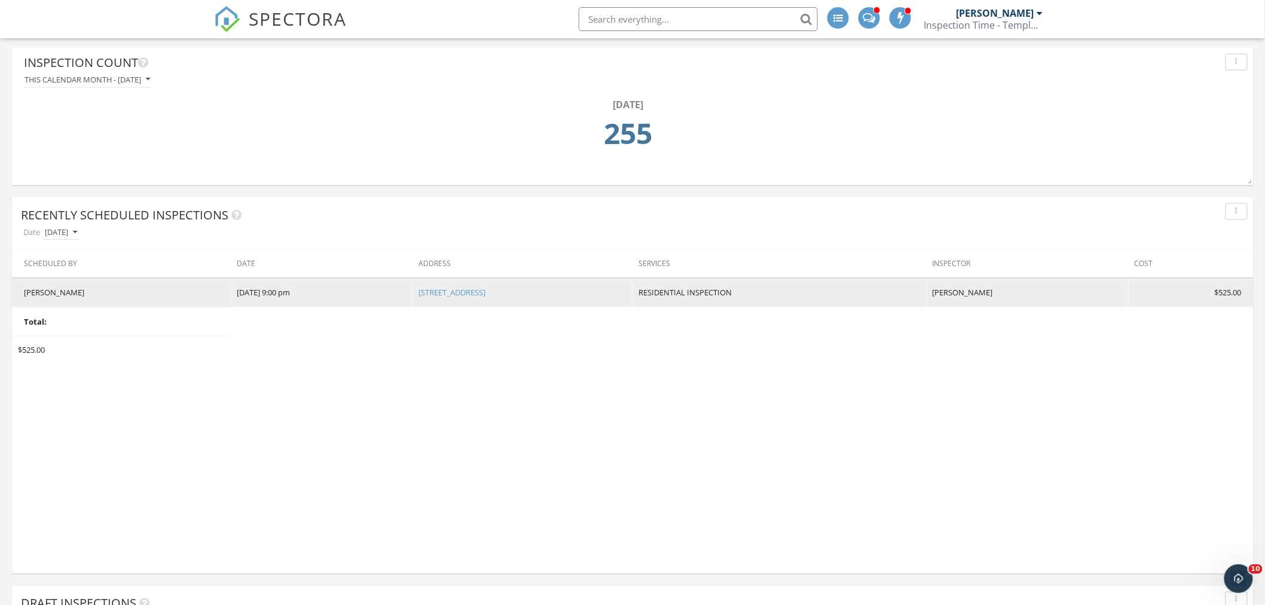
click at [418, 294] on link "[STREET_ADDRESS]" at bounding box center [451, 292] width 67 height 11
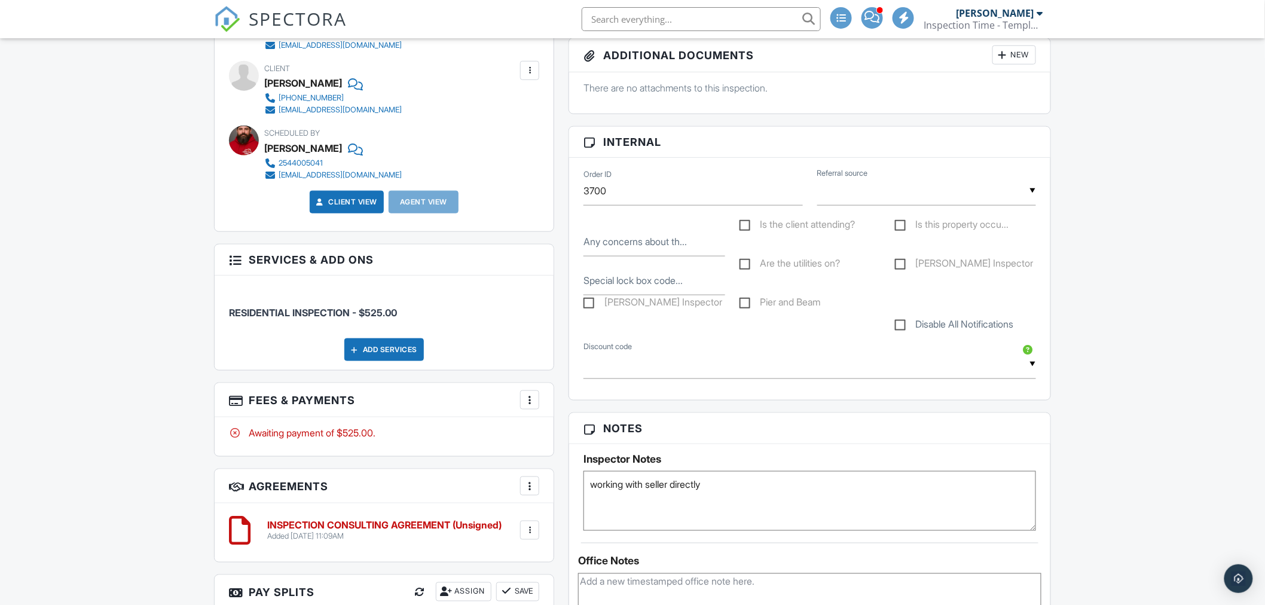
scroll to position [389, 0]
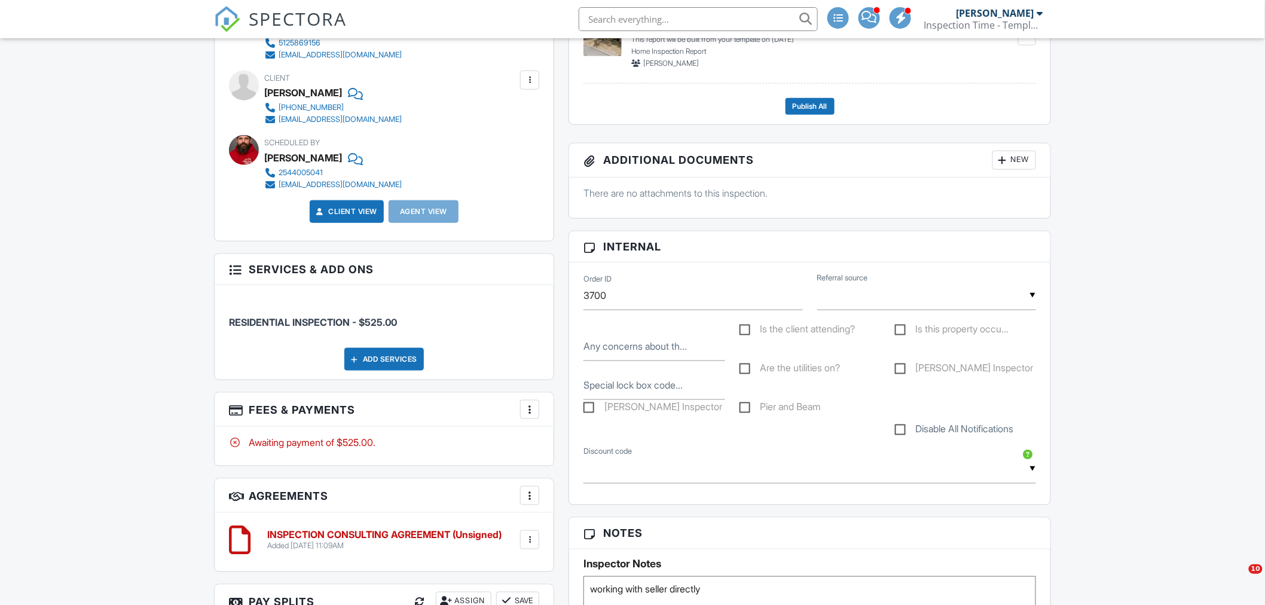
drag, startPoint x: 745, startPoint y: 486, endPoint x: 740, endPoint y: 554, distance: 68.3
click at [745, 487] on div "▼ [PERSON_NAME] DISCOUNT - $25.00 off Military Discount - $25.00 off [PERSON_NA…" at bounding box center [809, 474] width 467 height 41
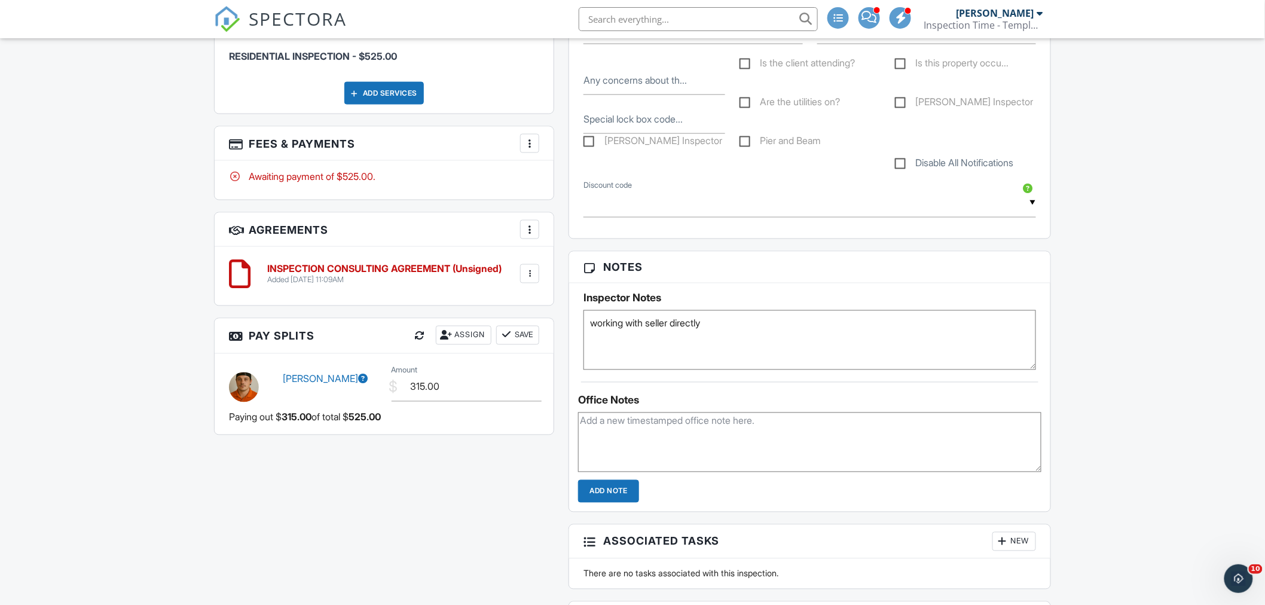
scroll to position [721, 0]
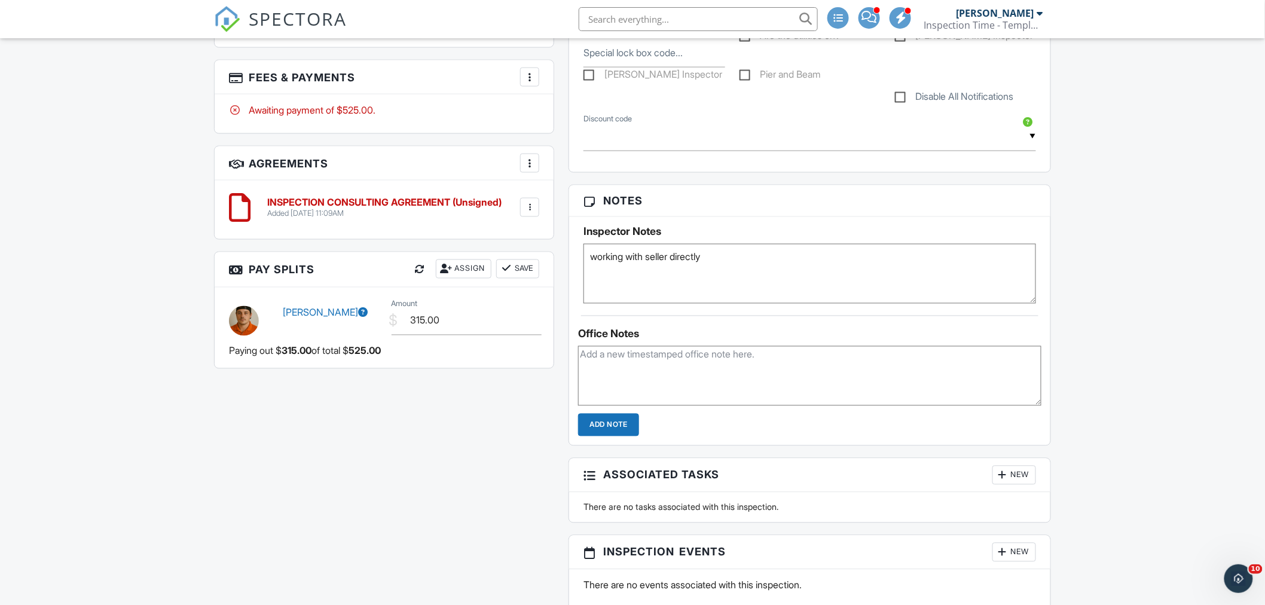
click at [772, 226] on h5 "Inspector Notes" at bounding box center [809, 232] width 452 height 12
click at [755, 263] on textarea "working with seller directly" at bounding box center [809, 274] width 452 height 60
type textarea "working with seller directly paying in cash"
click at [895, 365] on textarea at bounding box center [809, 376] width 463 height 60
